Goal: Book appointment/travel/reservation

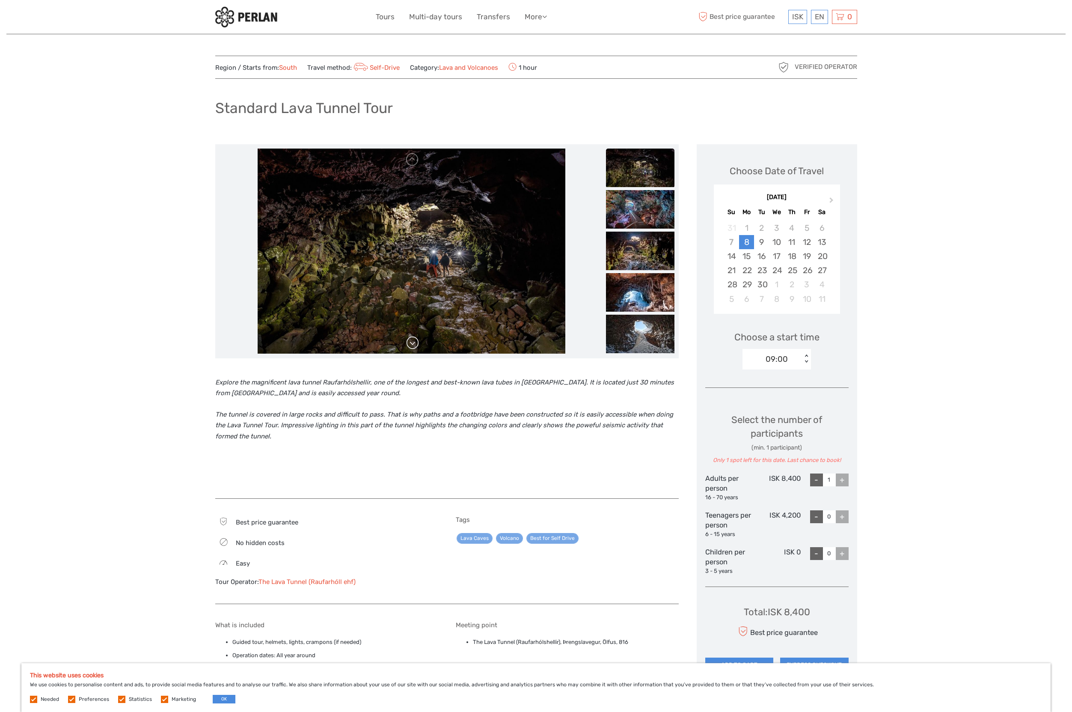
click at [410, 343] on link at bounding box center [413, 343] width 14 height 14
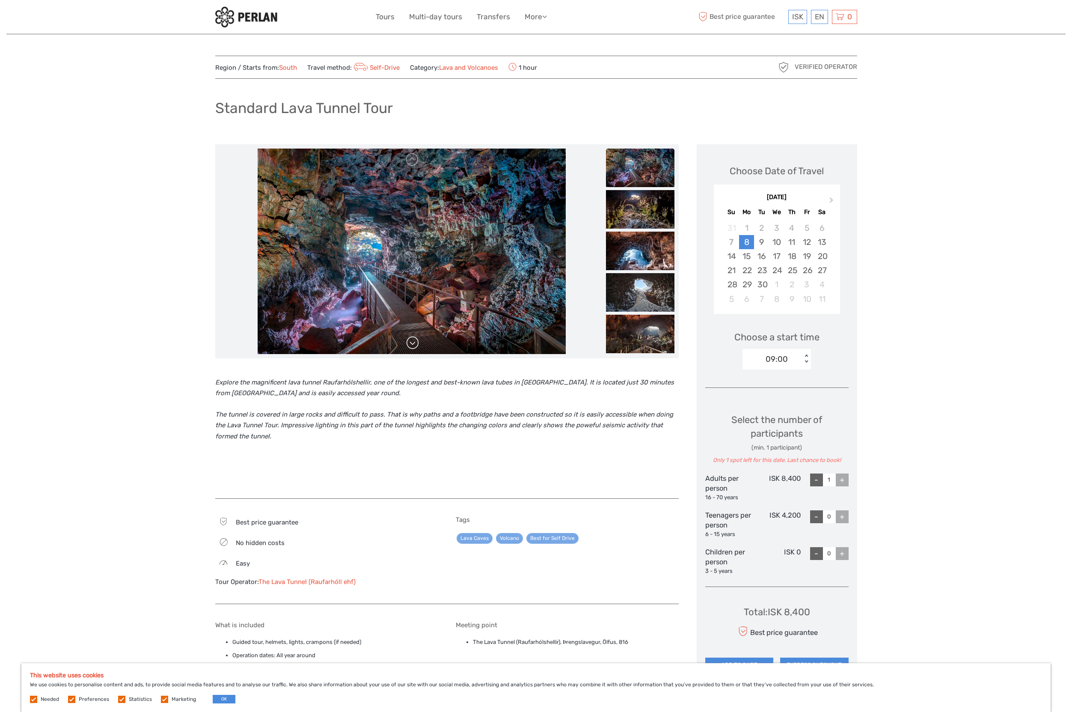
click at [410, 343] on link at bounding box center [413, 343] width 14 height 14
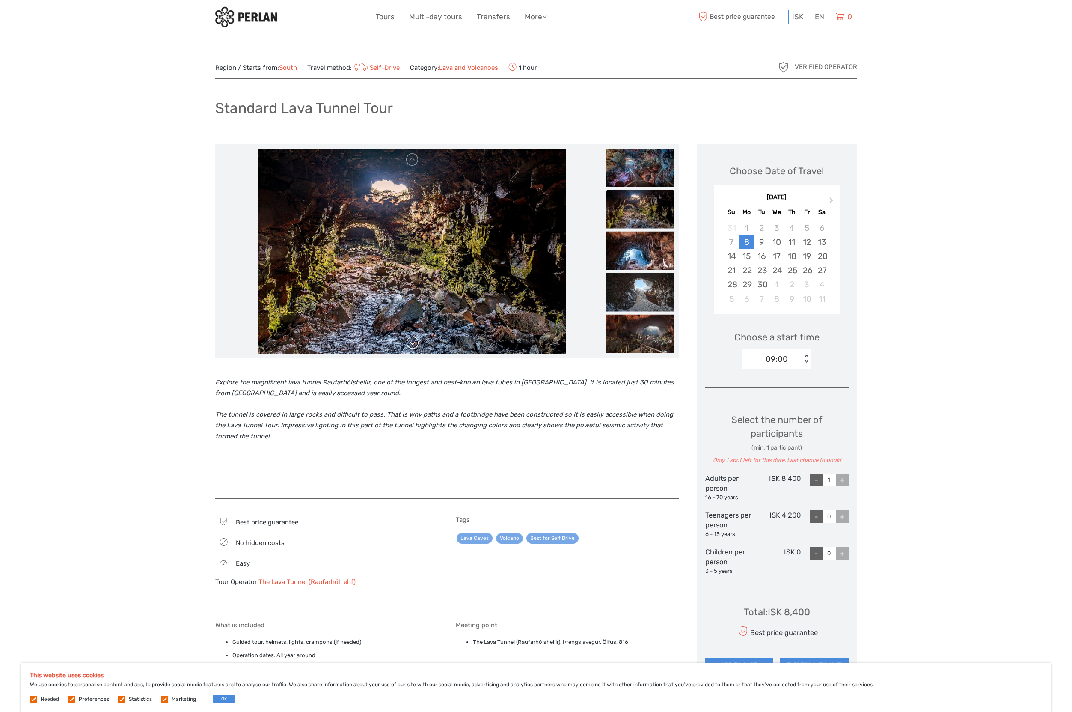
click at [410, 343] on link at bounding box center [413, 343] width 14 height 14
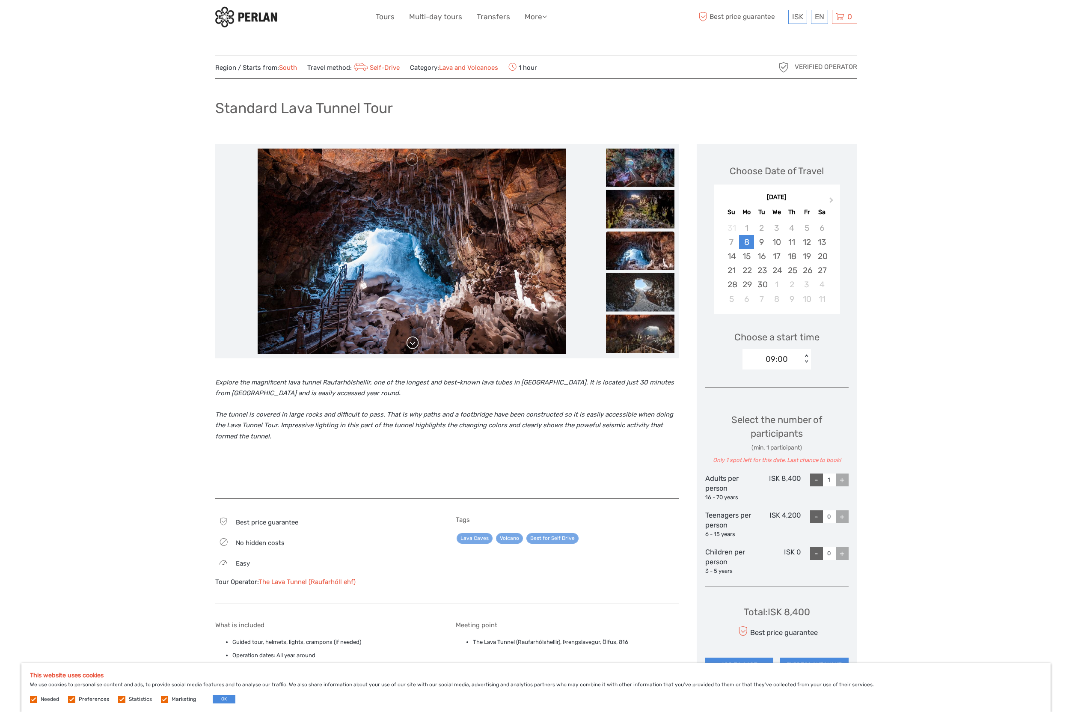
click at [410, 343] on link at bounding box center [413, 343] width 14 height 14
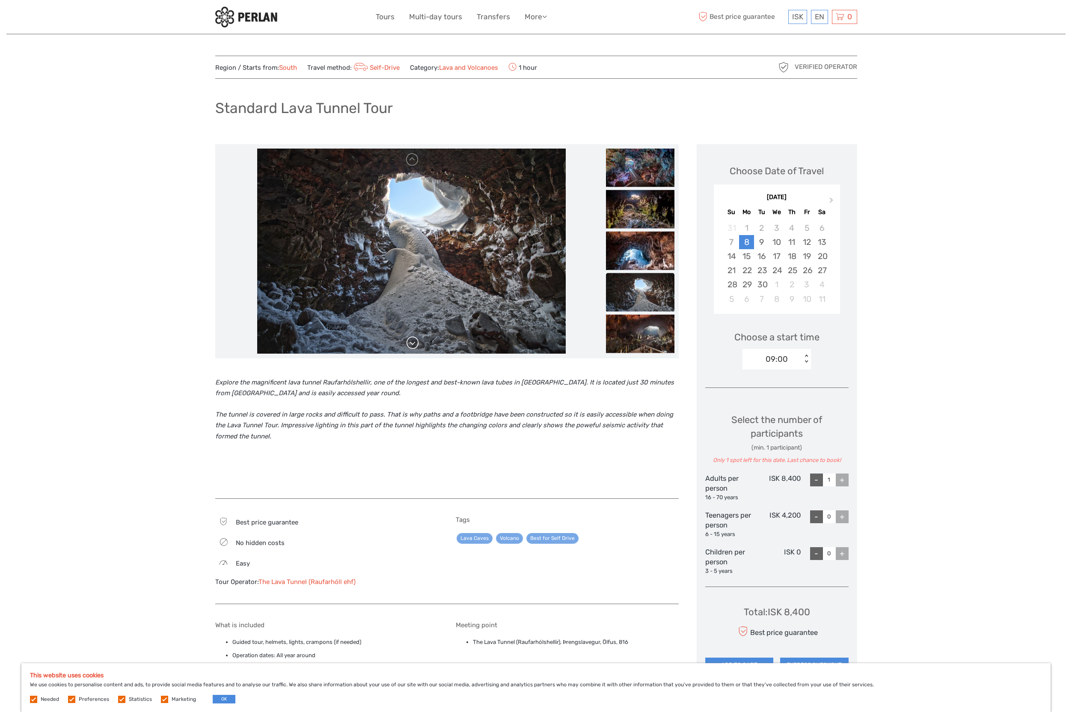
click at [410, 343] on link at bounding box center [413, 343] width 14 height 14
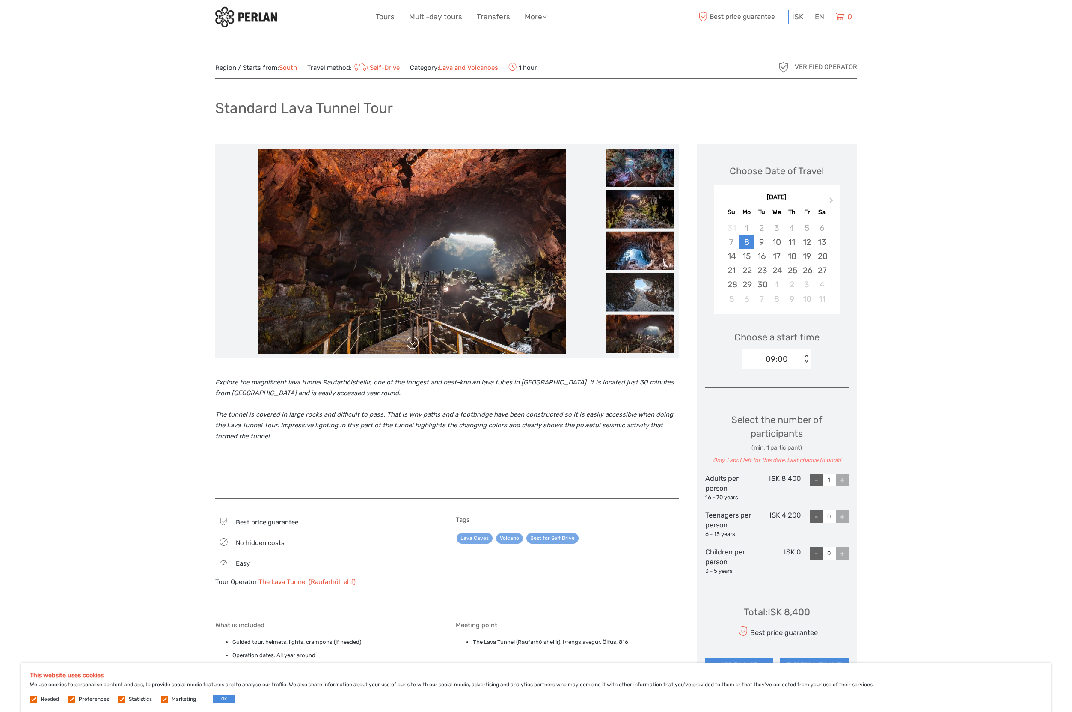
click at [410, 343] on link at bounding box center [413, 343] width 14 height 14
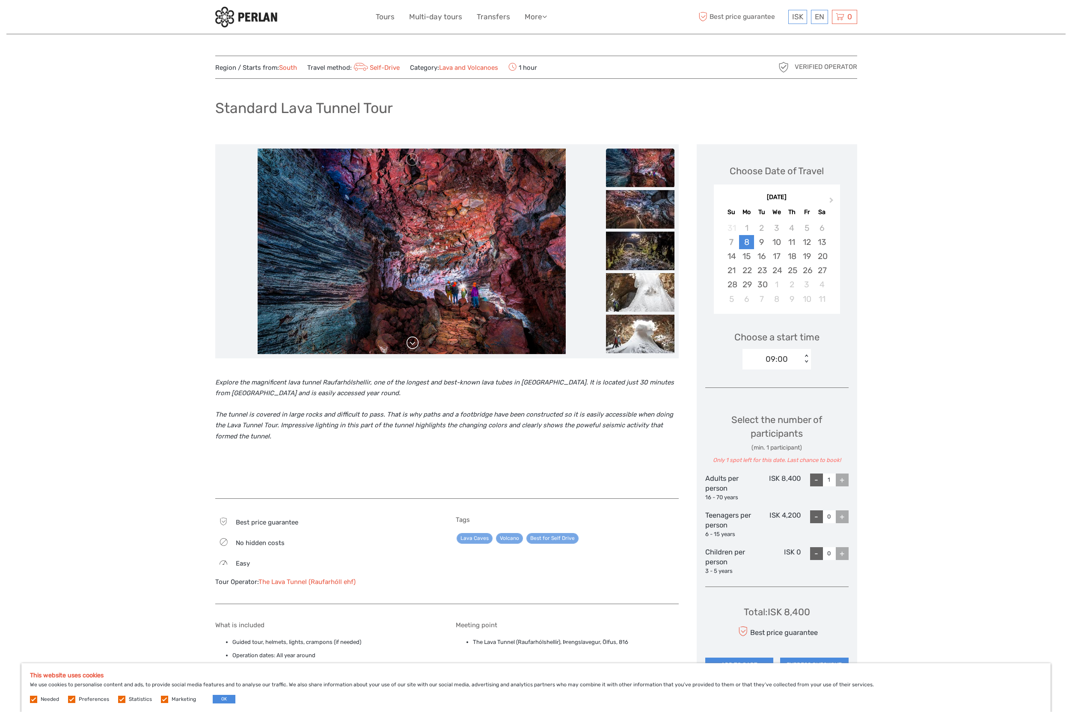
click at [410, 343] on link at bounding box center [413, 343] width 14 height 14
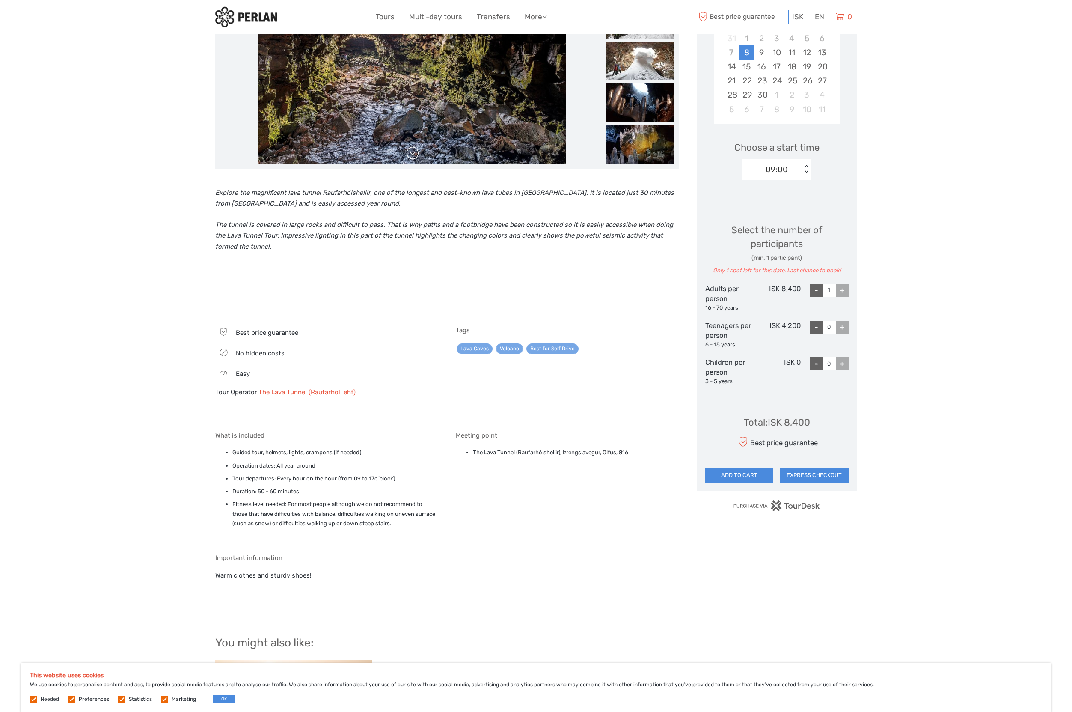
scroll to position [197, 0]
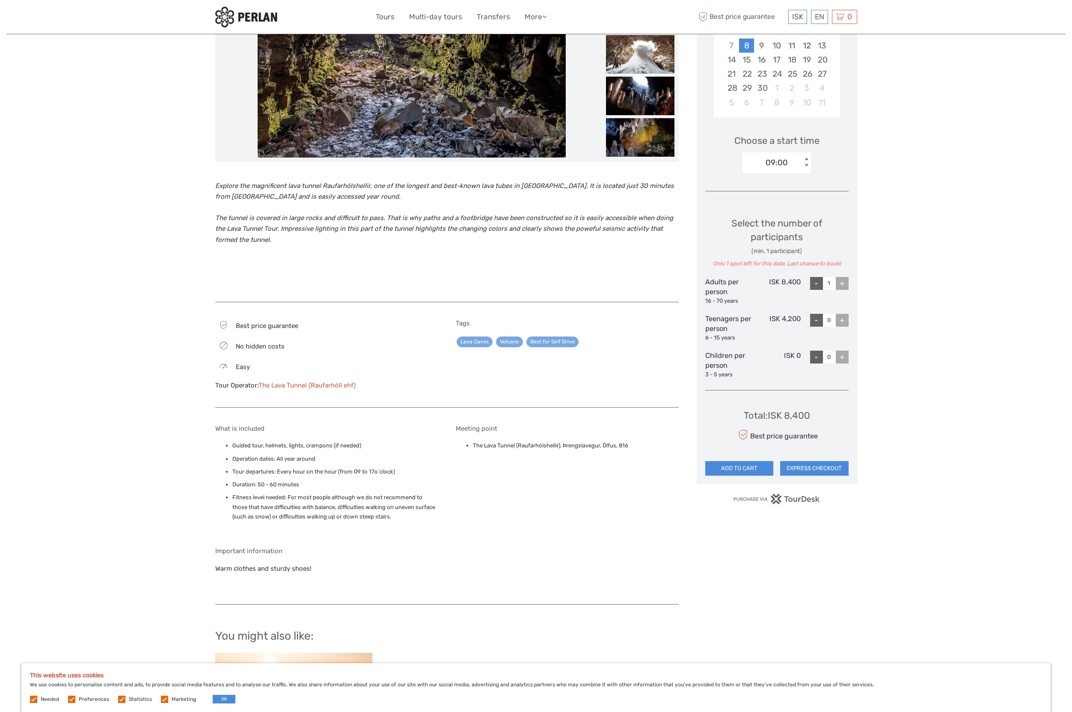
click at [301, 386] on link "The Lava Tunnel (Raufarhóll ehf)" at bounding box center [307, 385] width 97 height 8
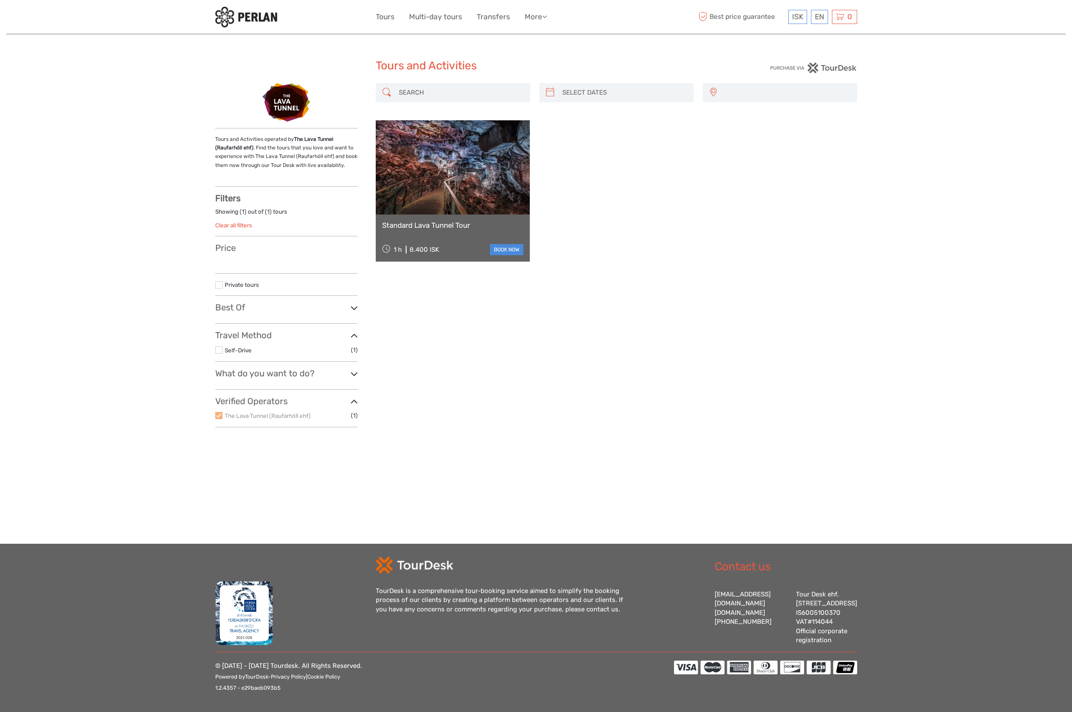
select select
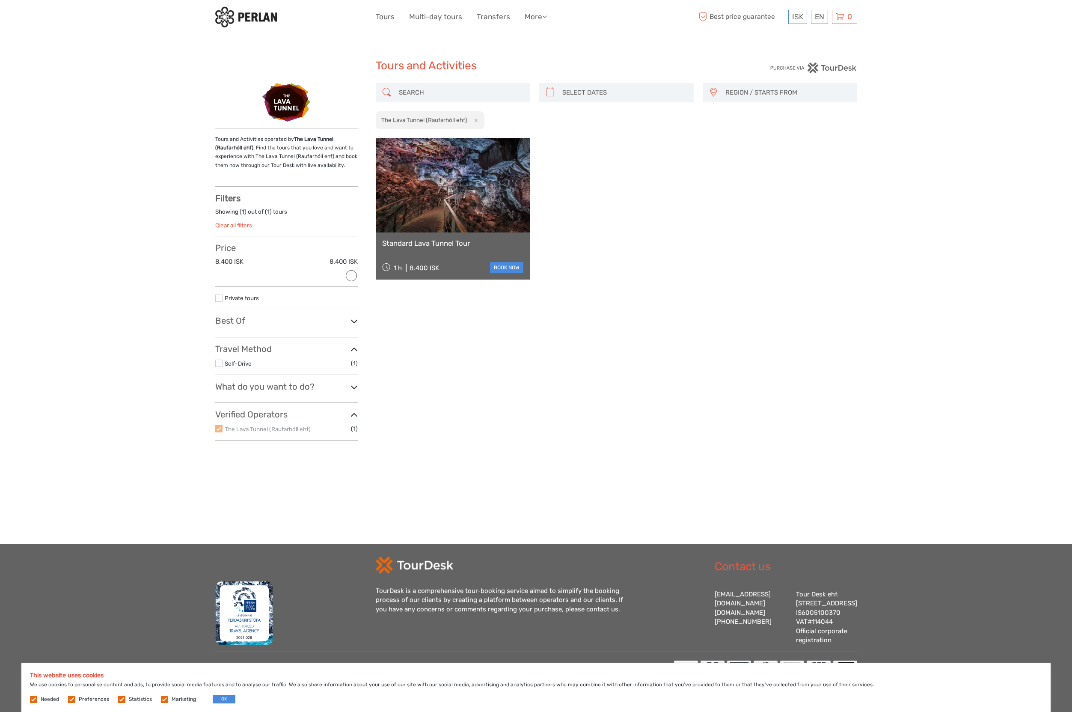
click at [287, 151] on p "Tours and Activities operated by The Lava Tunnel (Raufarhóll ehf) . Find the to…" at bounding box center [286, 152] width 143 height 35
